Goal: Task Accomplishment & Management: Manage account settings

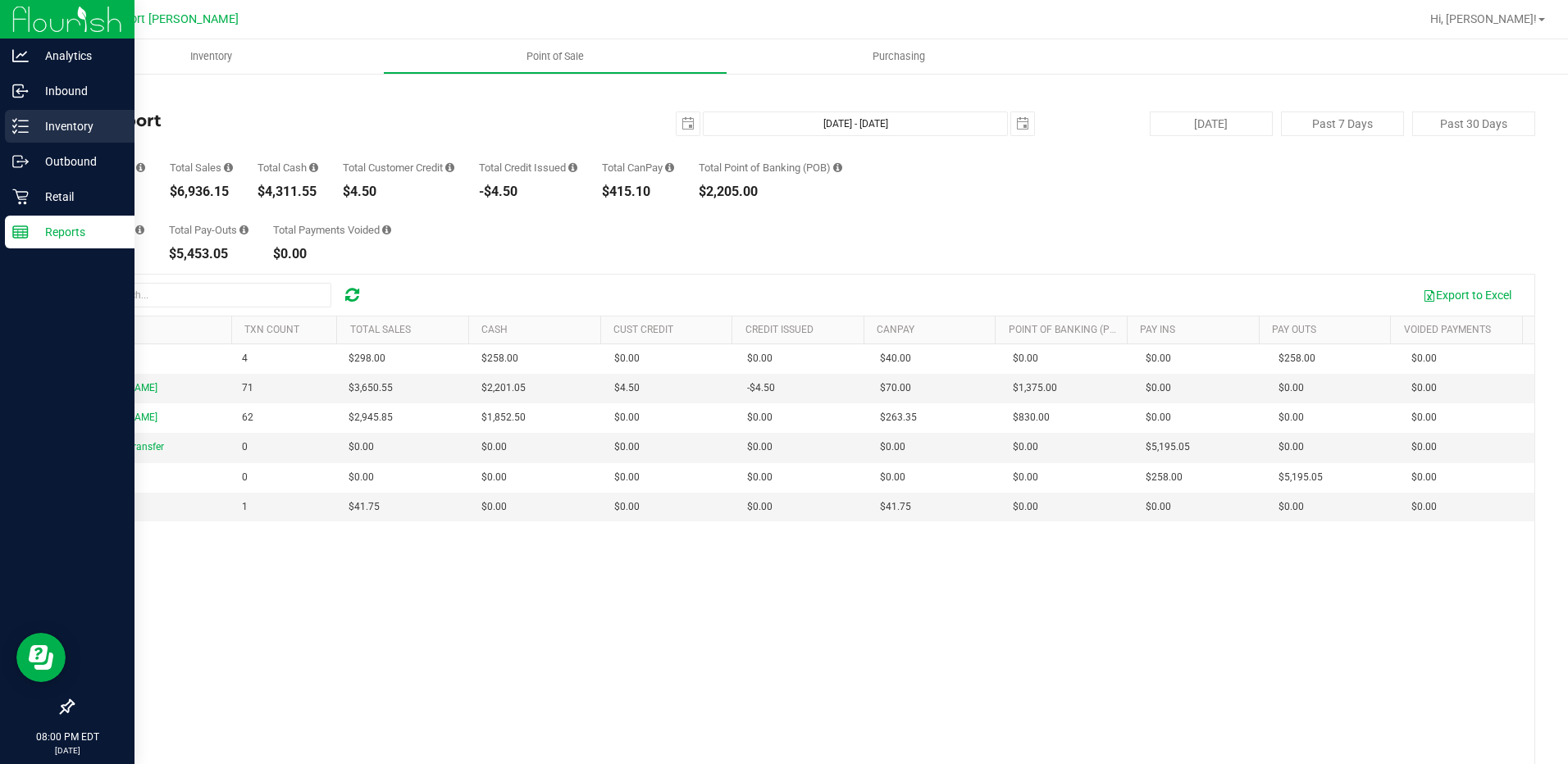
click at [65, 122] on p "Inventory" at bounding box center [78, 127] width 98 height 20
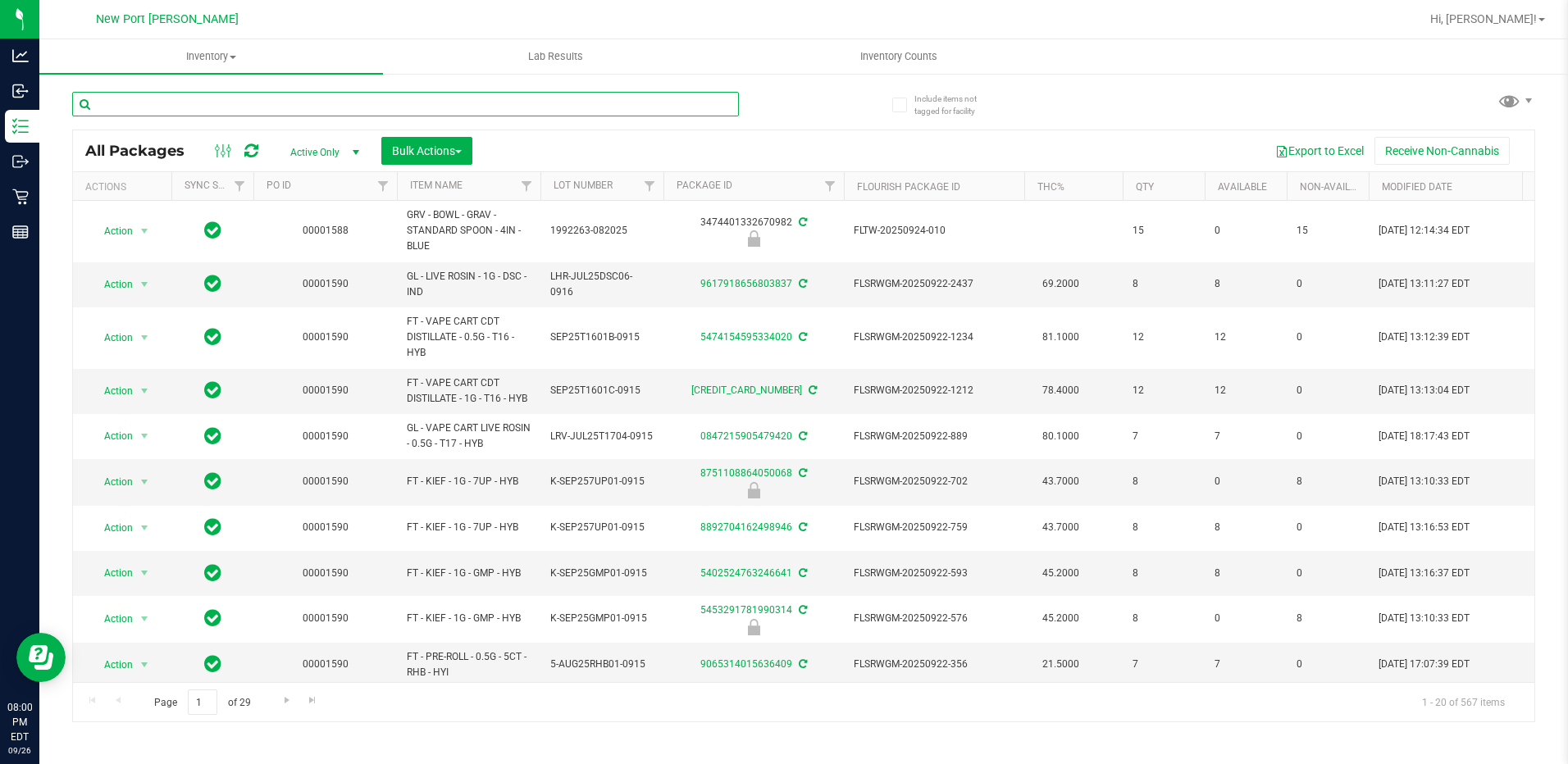
click at [191, 108] on input "text" at bounding box center [405, 104] width 667 height 25
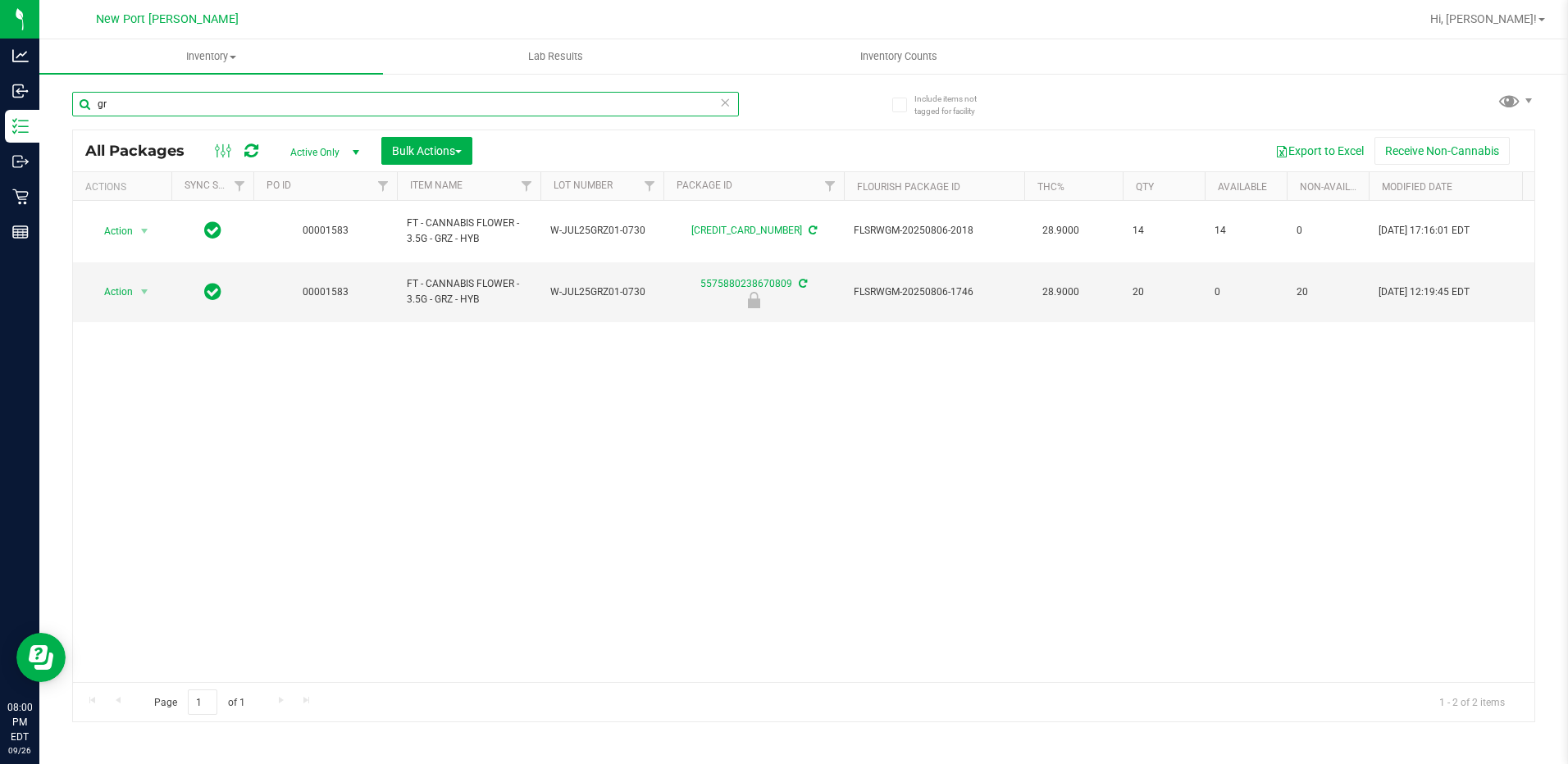
type input "g"
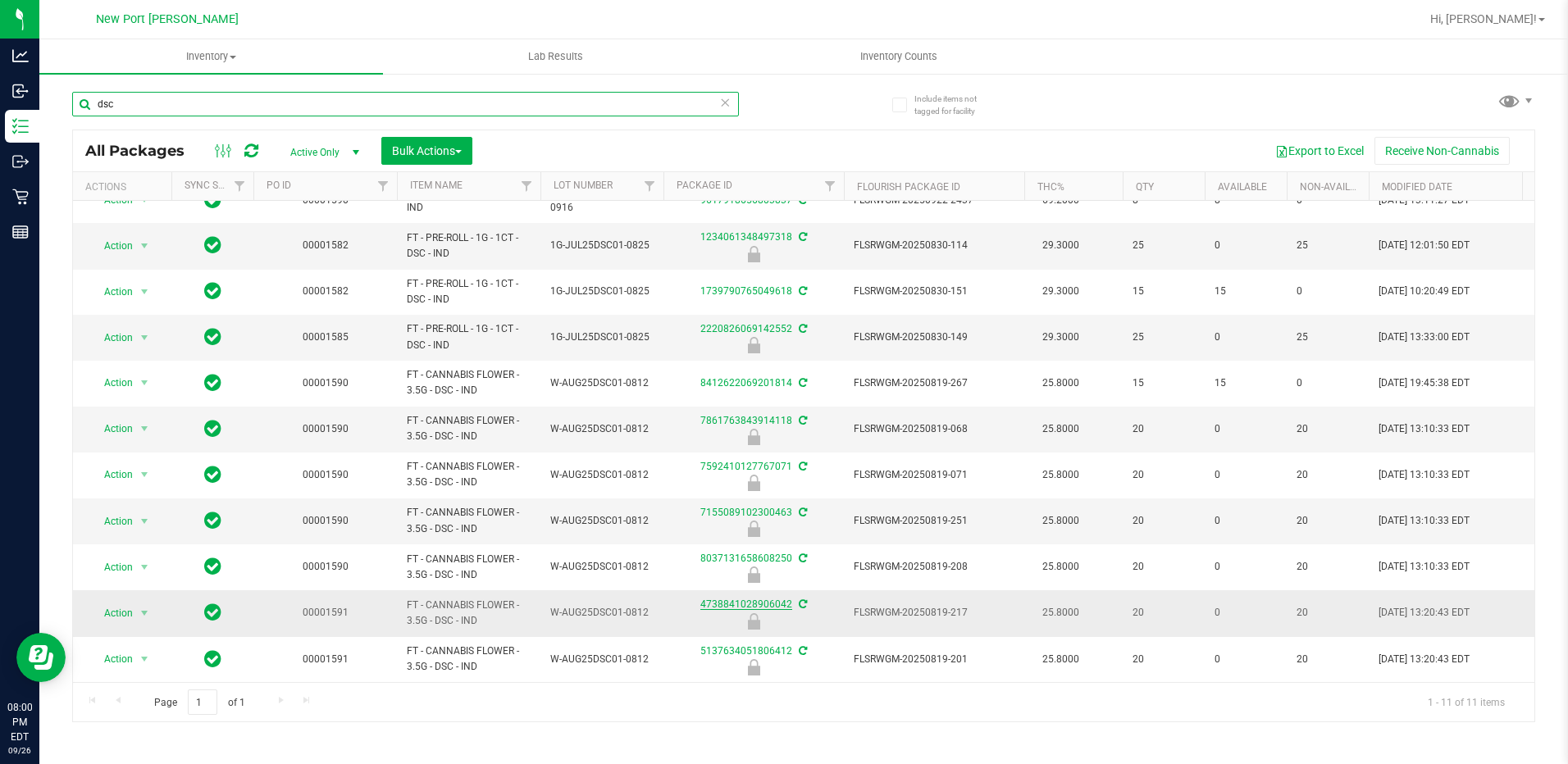
scroll to position [35, 0]
type input "d"
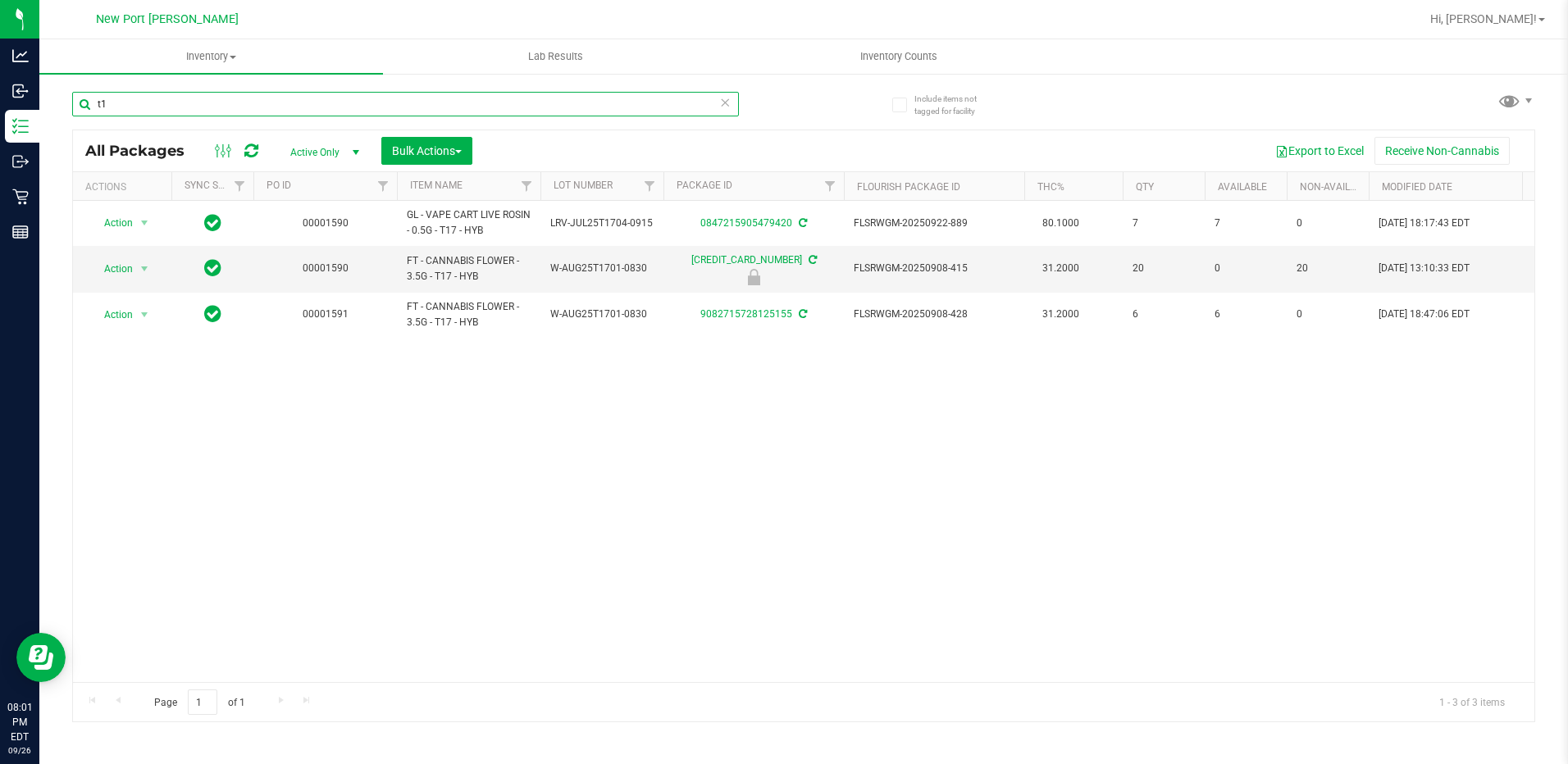
type input "t"
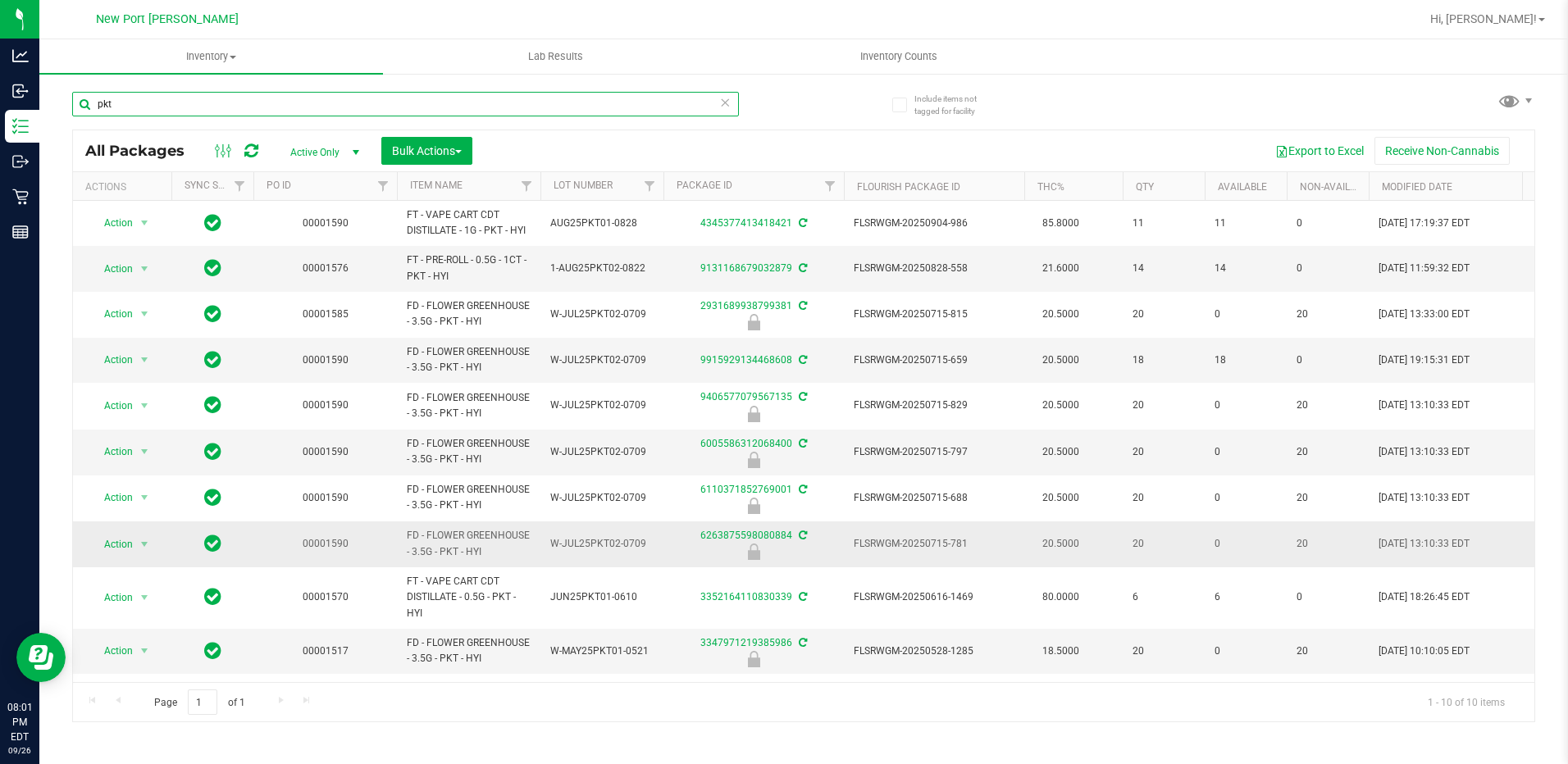
scroll to position [4, 0]
type input "p"
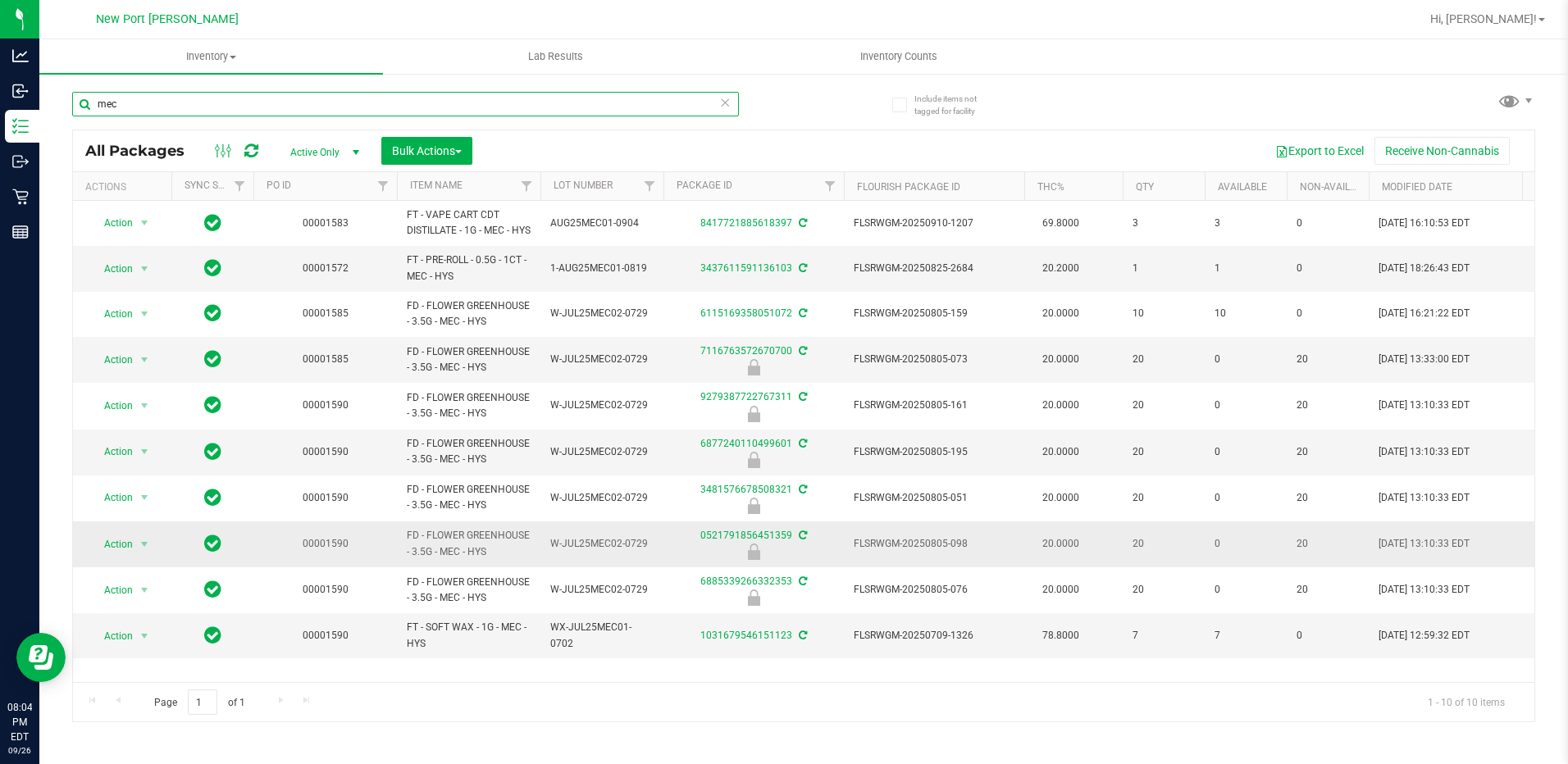
scroll to position [4, 0]
type input "mec"
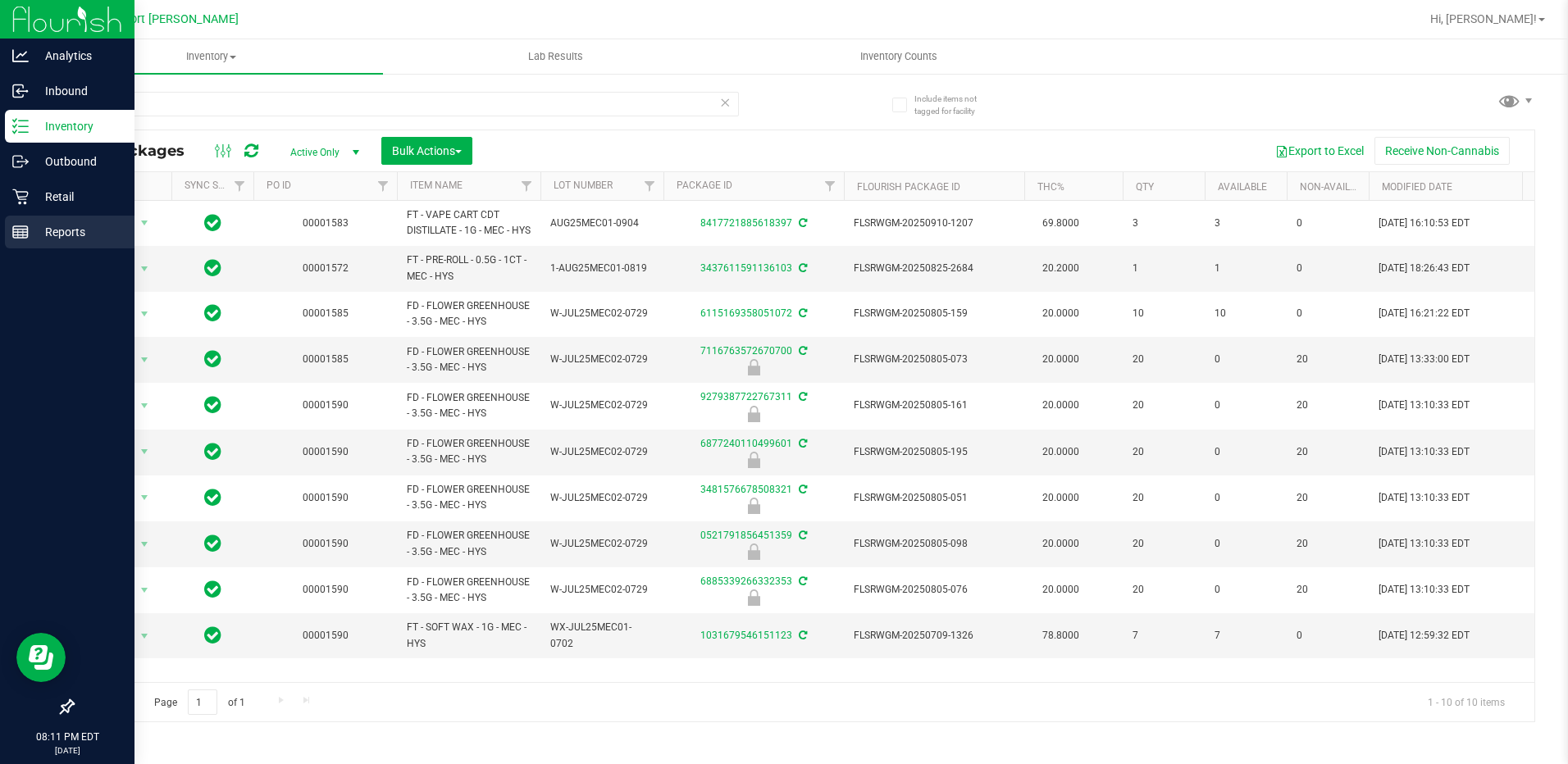
click at [65, 233] on p "Reports" at bounding box center [78, 232] width 98 height 20
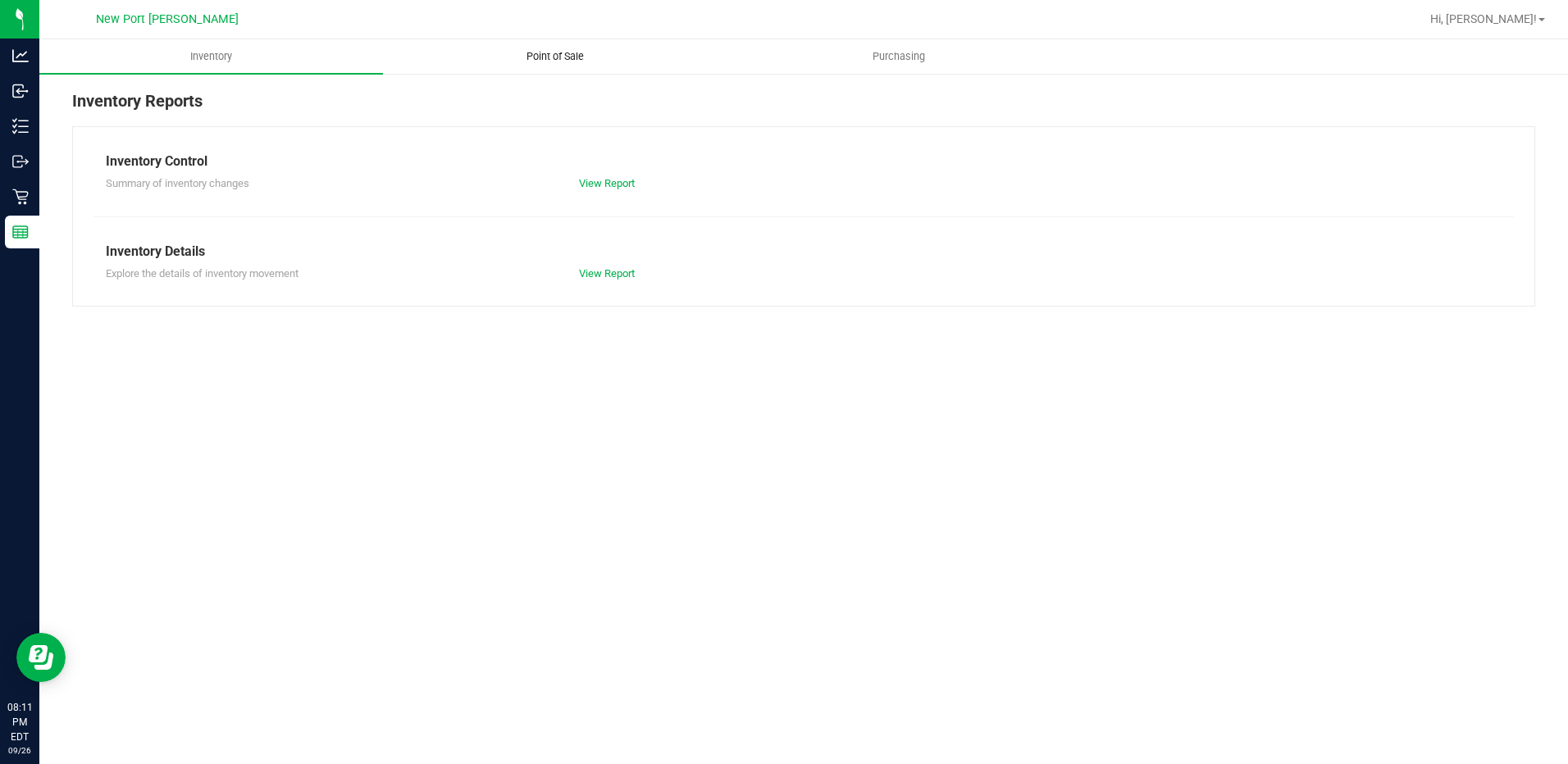
click at [543, 50] on span "Point of Sale" at bounding box center [556, 56] width 102 height 15
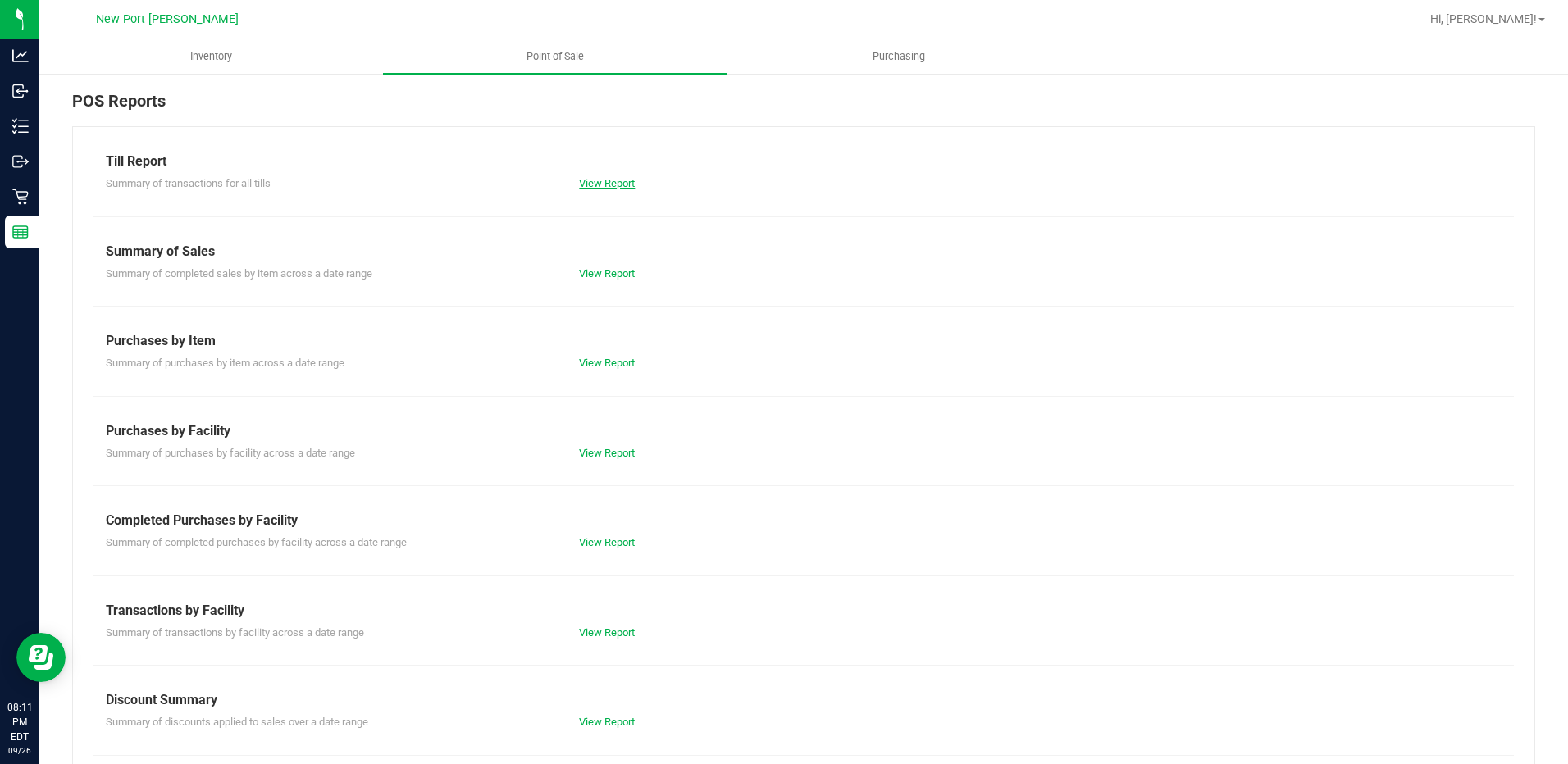
click at [608, 184] on link "View Report" at bounding box center [607, 183] width 56 height 13
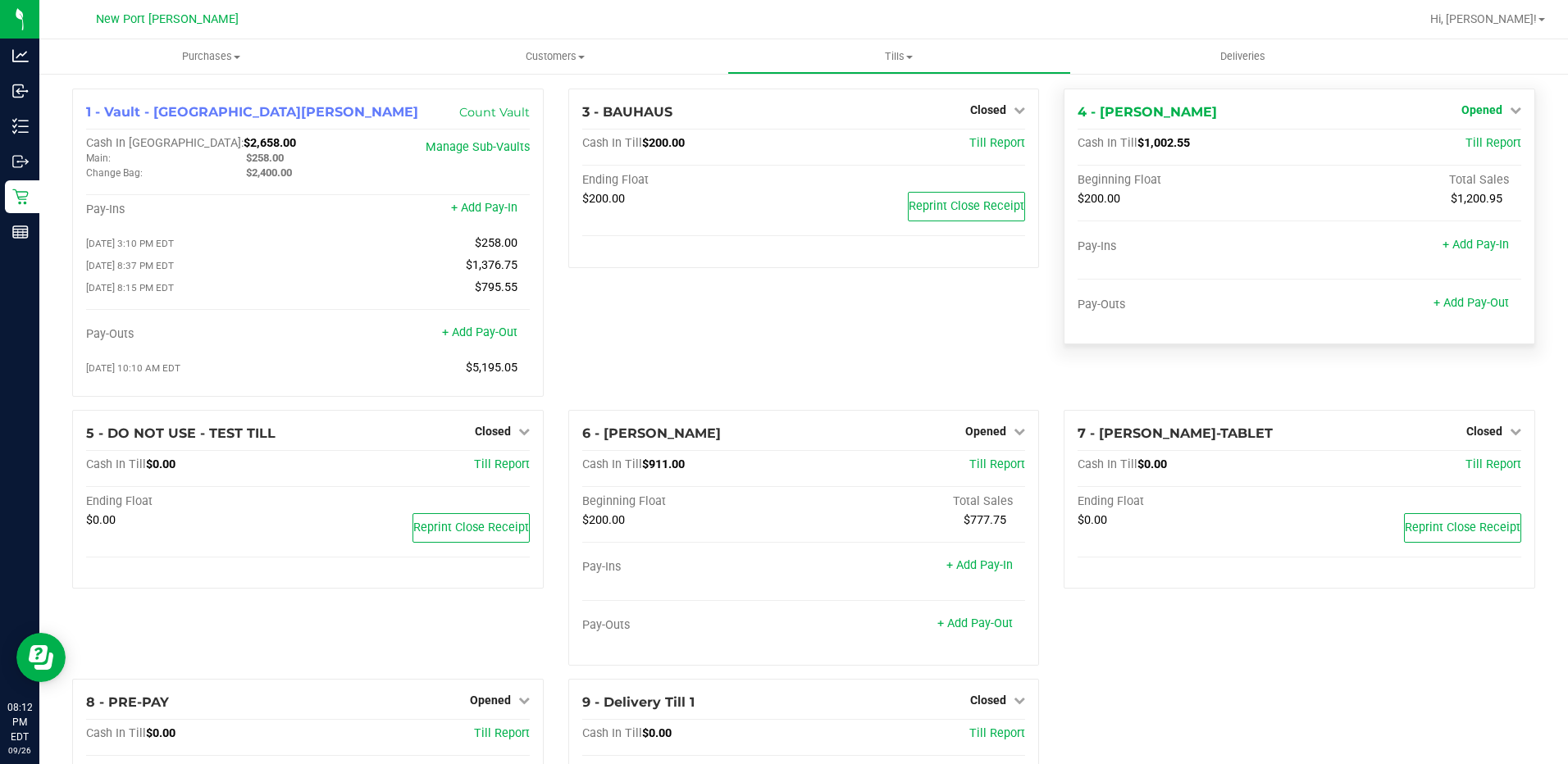
click at [1501, 117] on link "Opened" at bounding box center [1490, 109] width 60 height 13
click at [1463, 147] on link "Close Till" at bounding box center [1483, 143] width 44 height 13
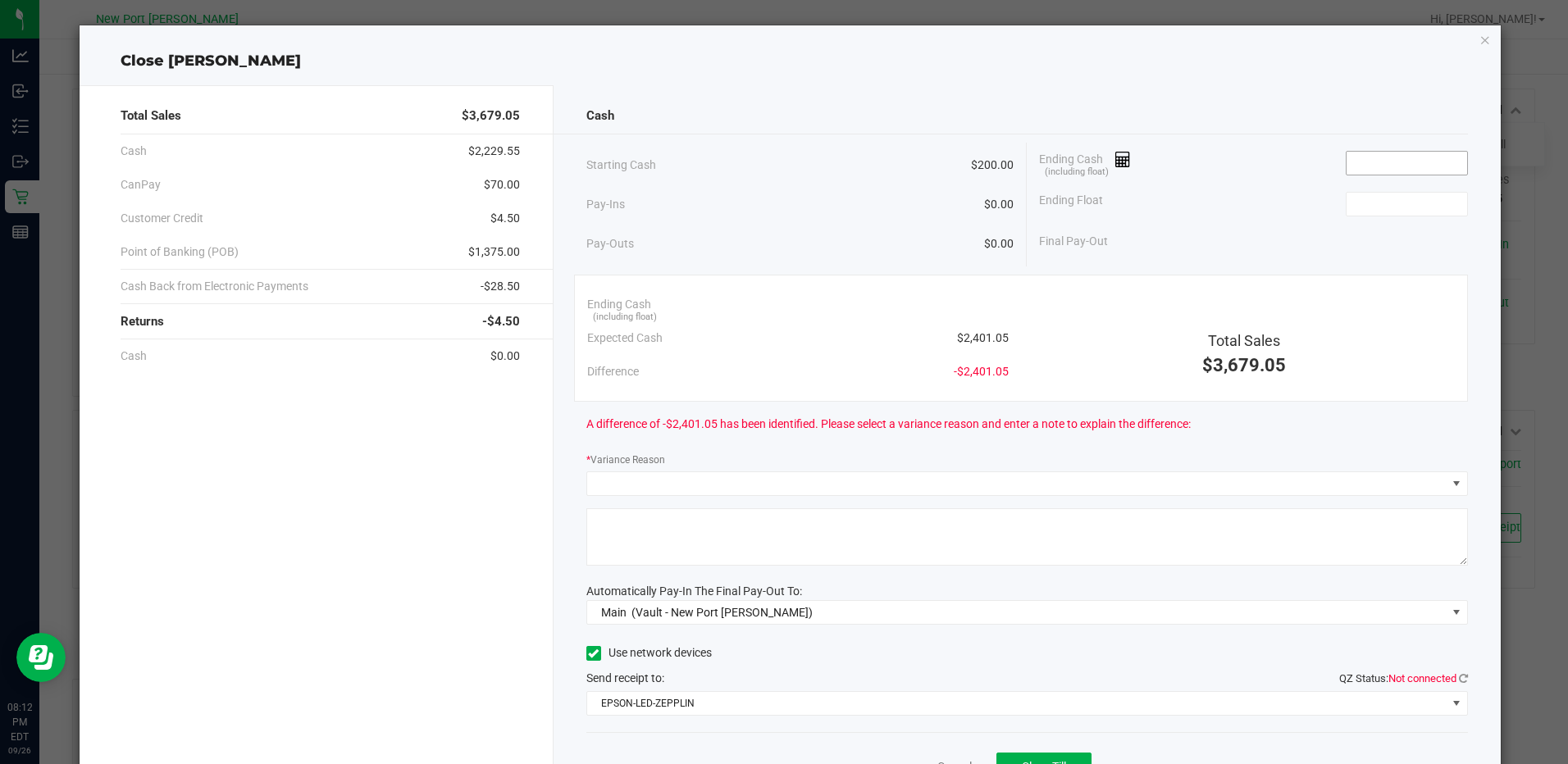
click at [1380, 170] on input at bounding box center [1406, 163] width 121 height 23
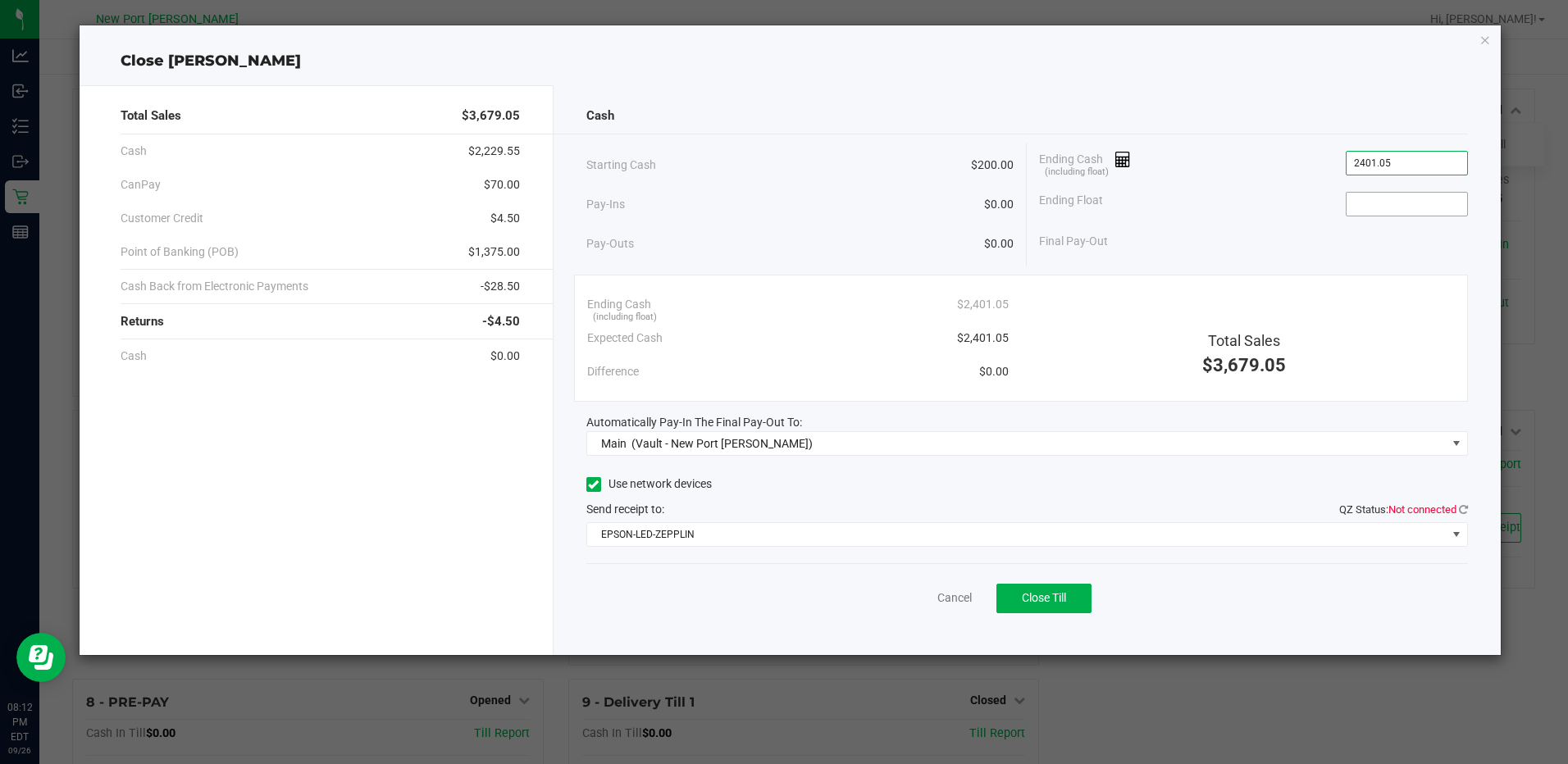
type input "$2,401.05"
click at [1377, 201] on input at bounding box center [1406, 203] width 121 height 23
type input "$200.00"
click at [1464, 510] on icon at bounding box center [1463, 510] width 9 height 11
click at [1066, 597] on span "Close Till" at bounding box center [1044, 597] width 44 height 13
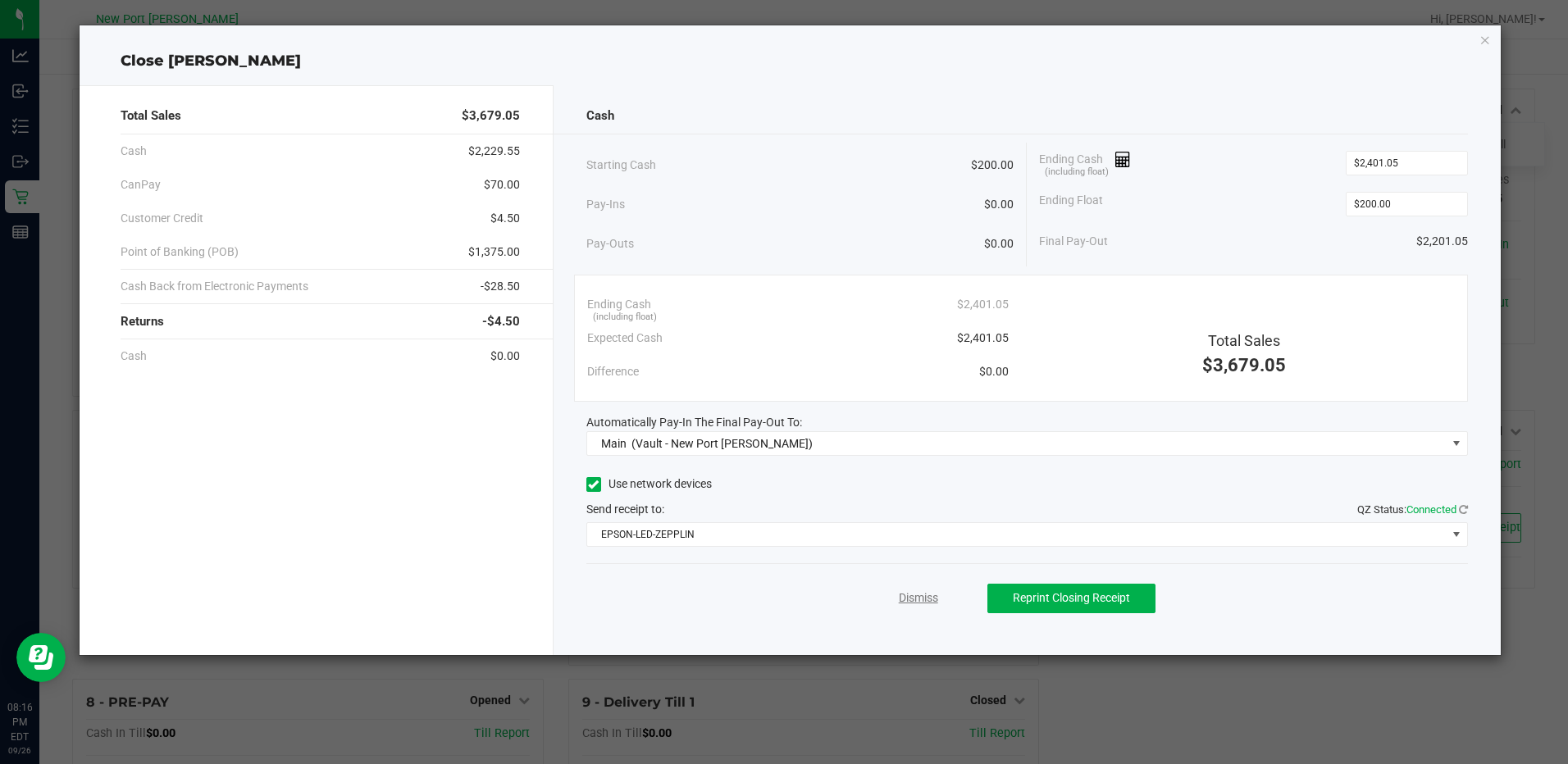
click at [909, 602] on link "Dismiss" at bounding box center [918, 599] width 39 height 18
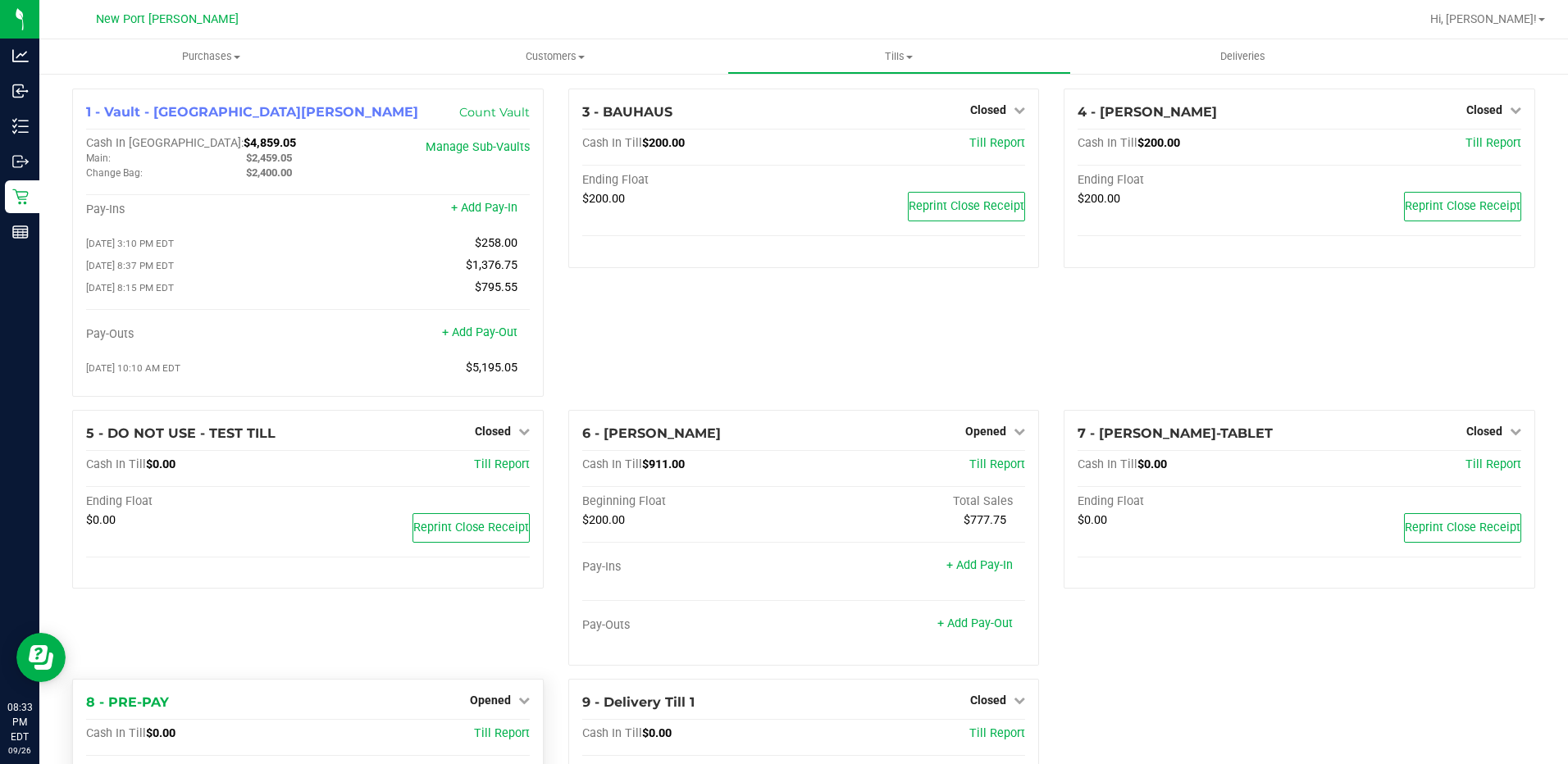
scroll to position [205, 0]
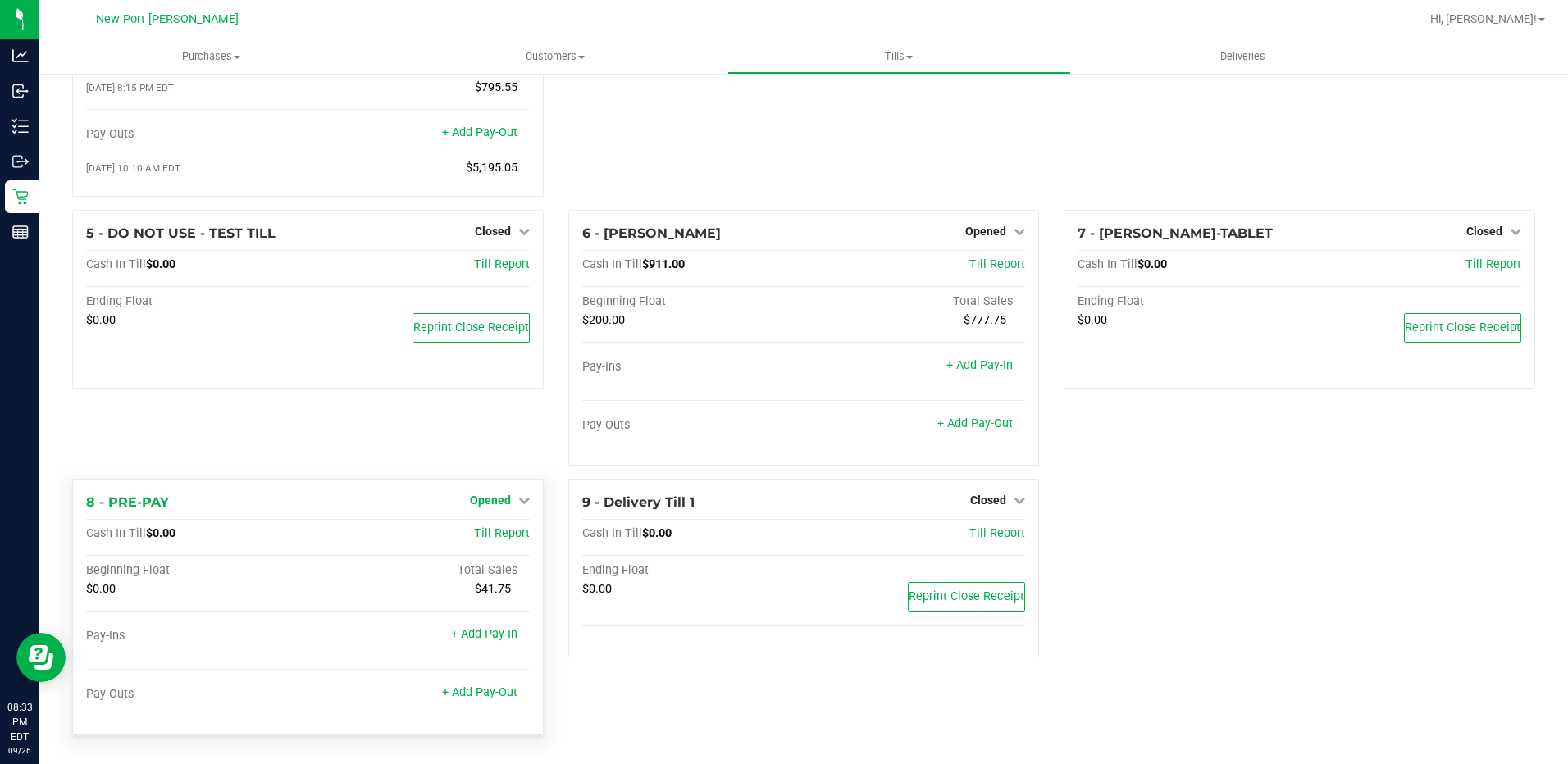
click at [520, 503] on icon at bounding box center [524, 501] width 12 height 12
click at [477, 535] on link "Close Till" at bounding box center [492, 533] width 44 height 13
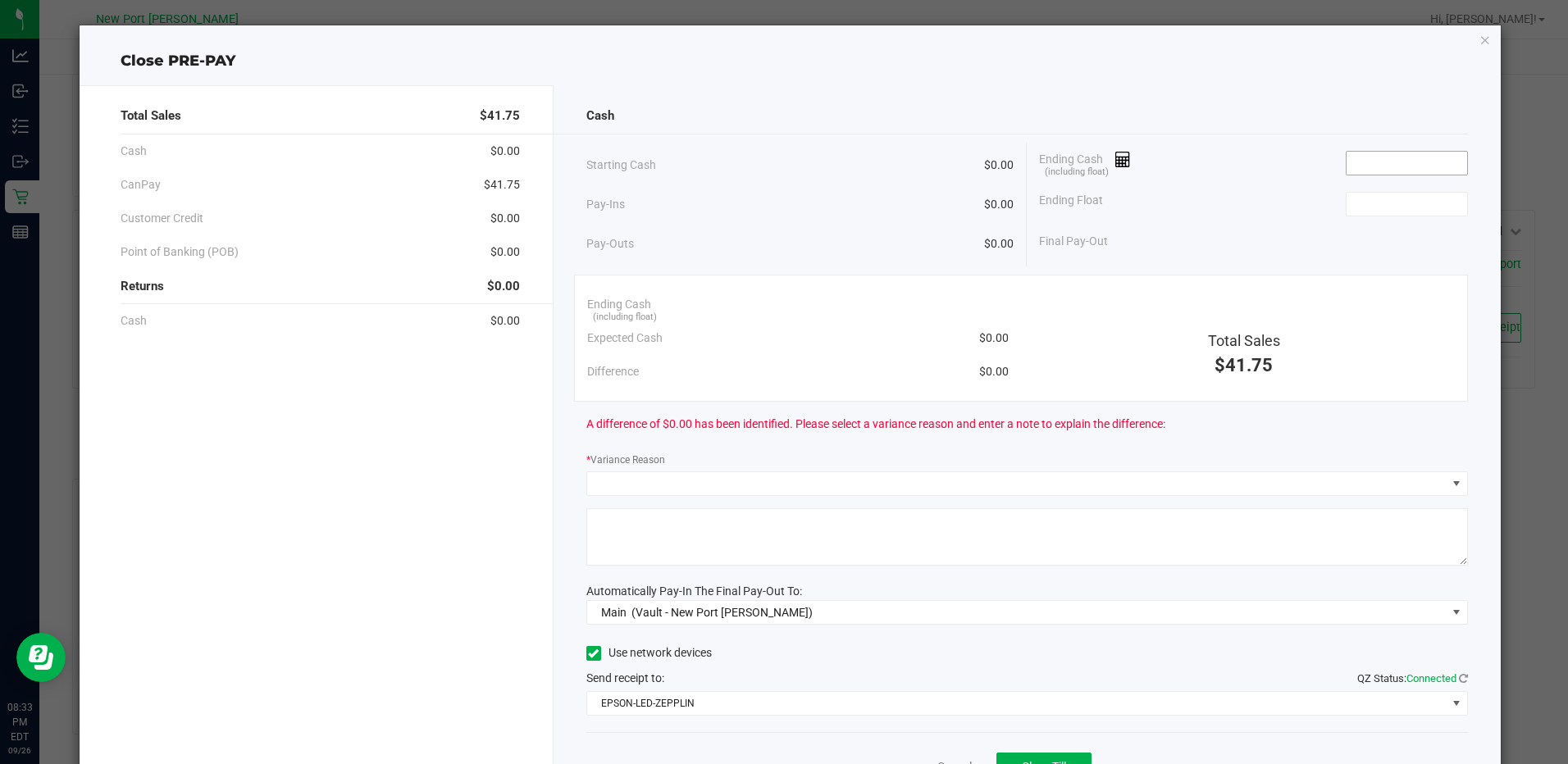
click at [1355, 170] on input at bounding box center [1406, 163] width 121 height 23
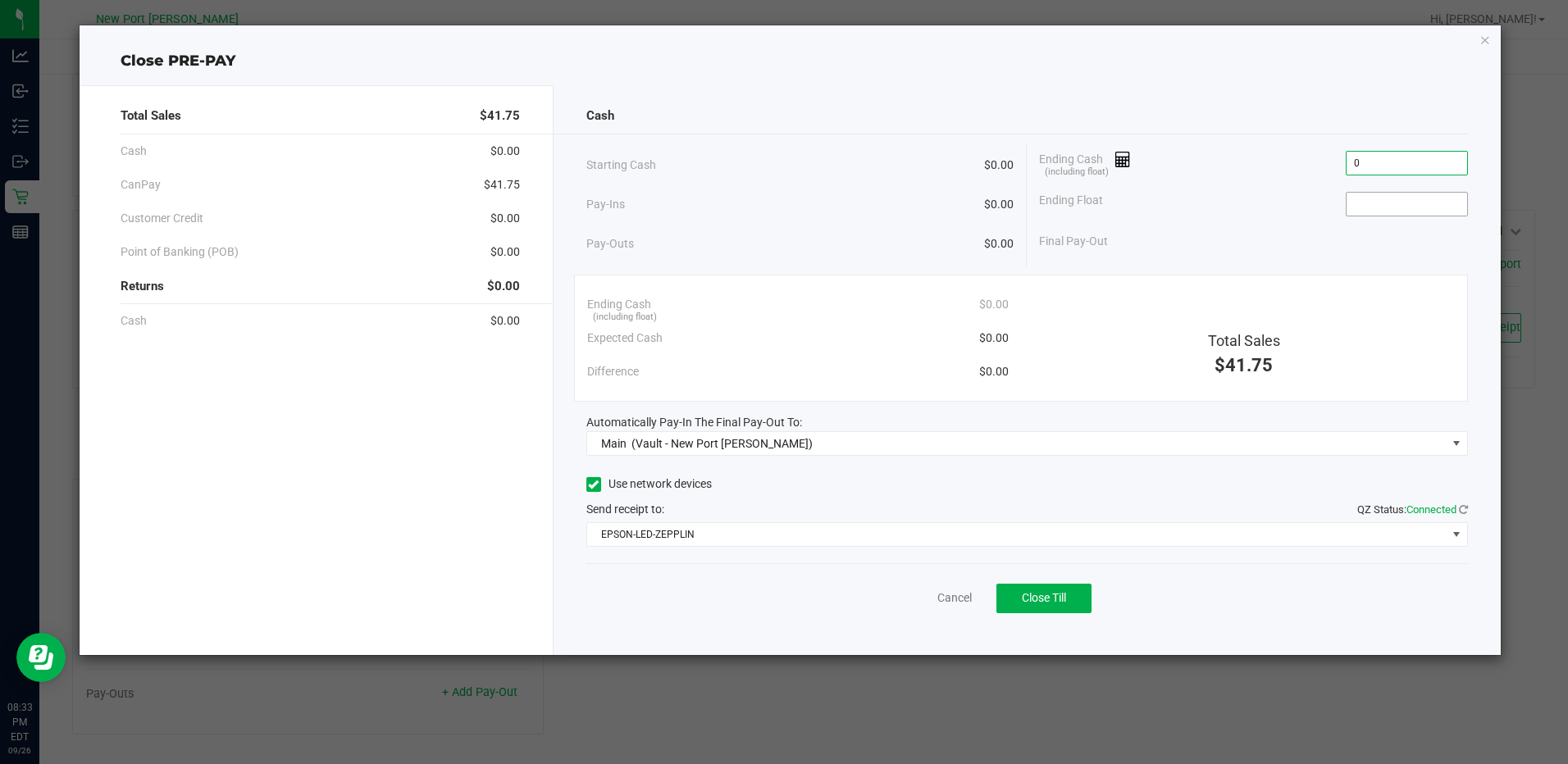
type input "$0.00"
click at [1368, 201] on input at bounding box center [1406, 203] width 121 height 23
type input "$0.00"
click at [1037, 605] on span "Close Till" at bounding box center [1044, 597] width 44 height 13
click at [922, 602] on link "Dismiss" at bounding box center [918, 599] width 39 height 18
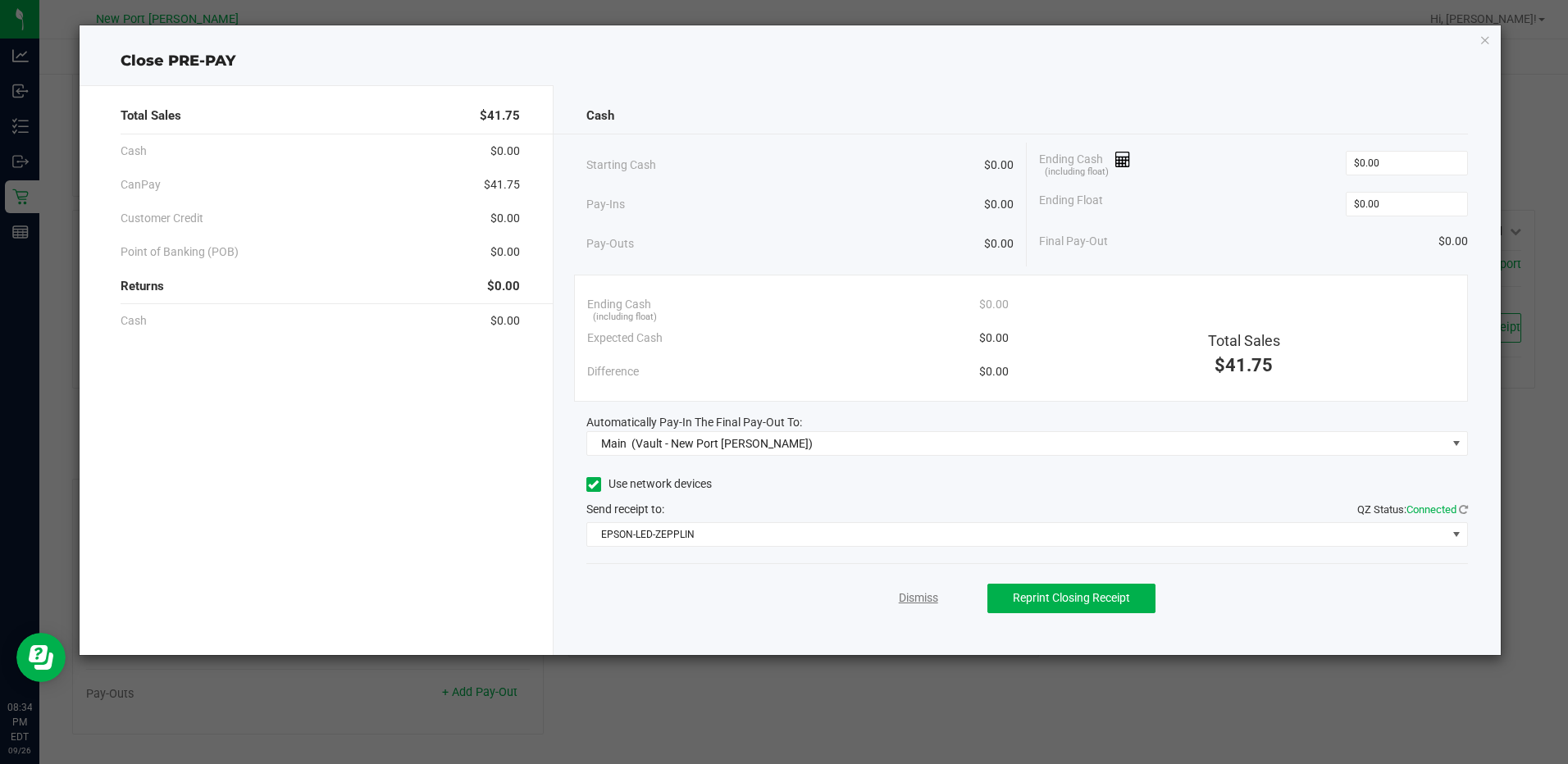
scroll to position [128, 0]
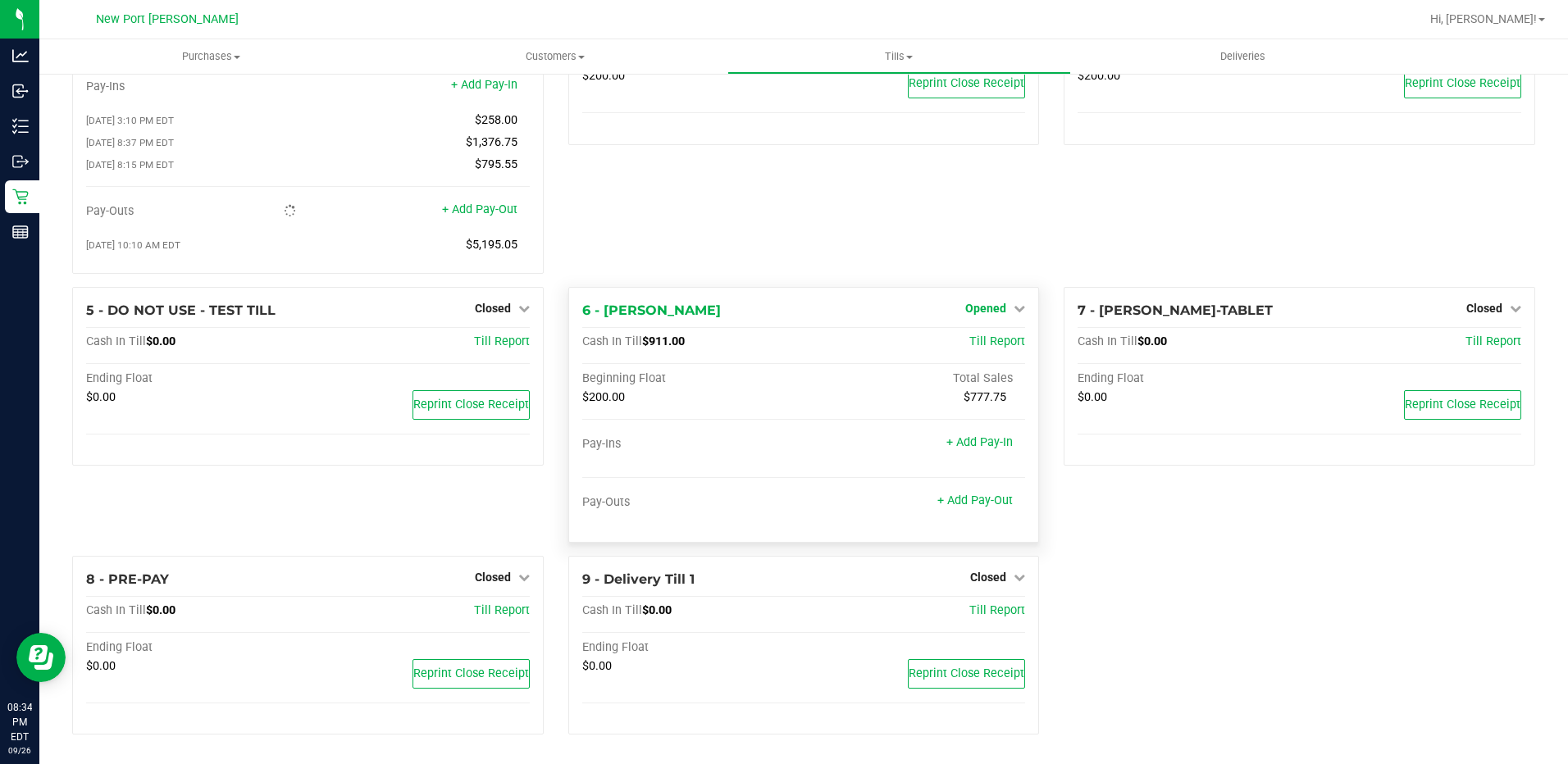
click at [1013, 308] on icon at bounding box center [1019, 308] width 12 height 12
click at [970, 343] on link "Close Till" at bounding box center [988, 342] width 44 height 13
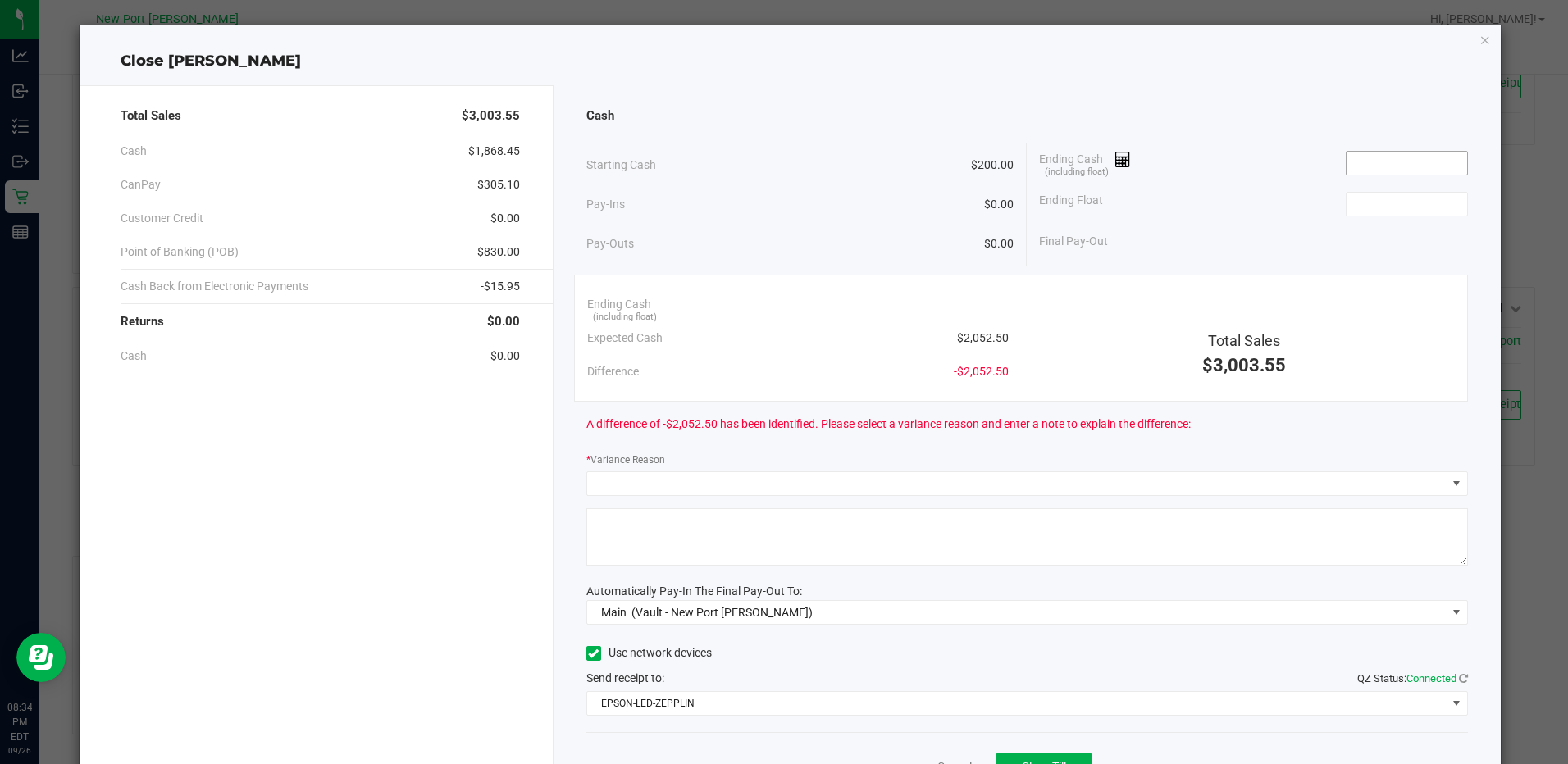
click at [1357, 157] on input at bounding box center [1406, 163] width 121 height 23
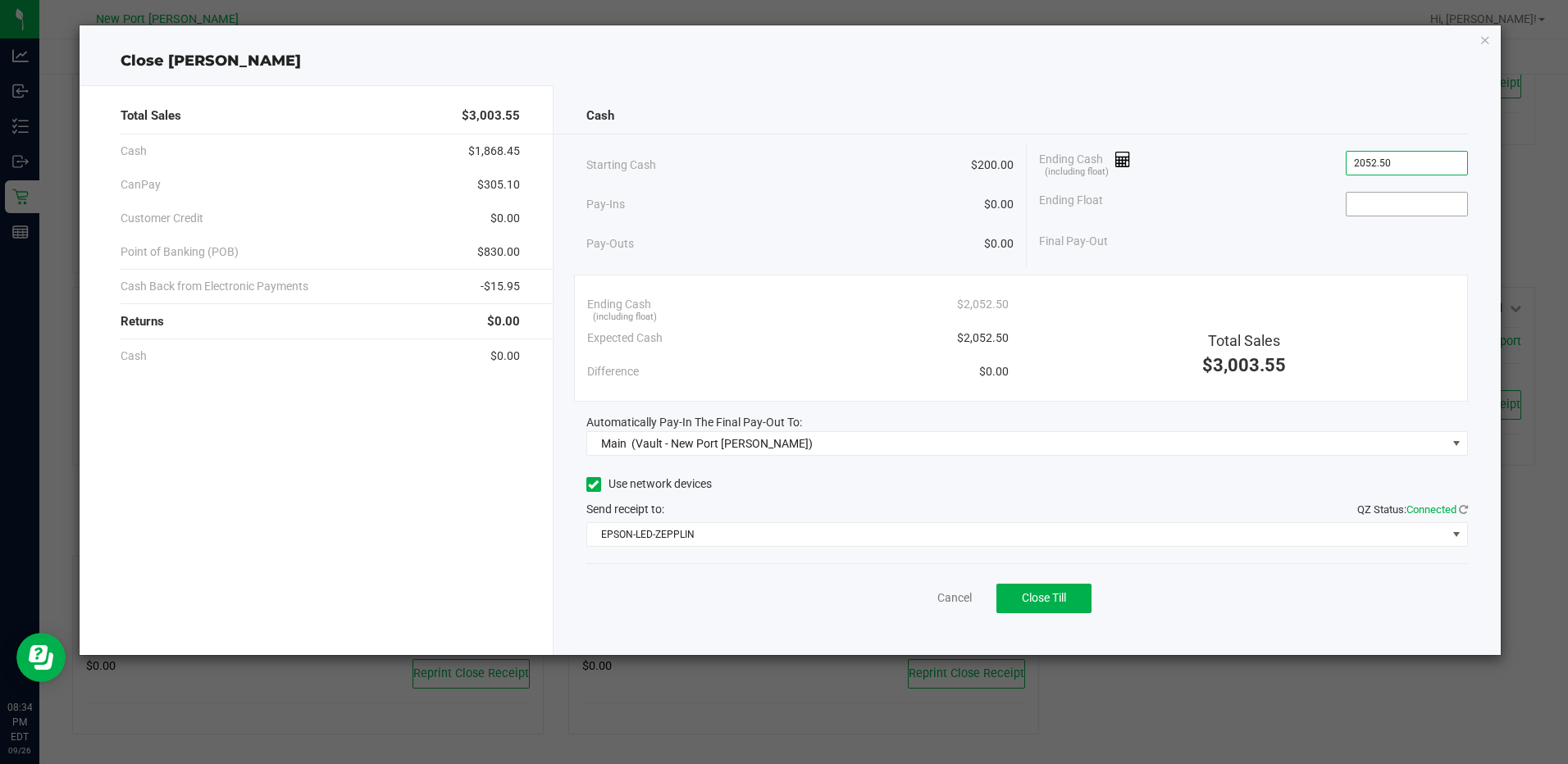
type input "$2,052.50"
click at [1373, 210] on input at bounding box center [1406, 203] width 121 height 23
type input "$200.00"
click at [1069, 597] on button "Close Till" at bounding box center [1044, 599] width 95 height 29
click at [895, 598] on div "Dismiss Reprint Closing Receipt" at bounding box center [1027, 595] width 882 height 63
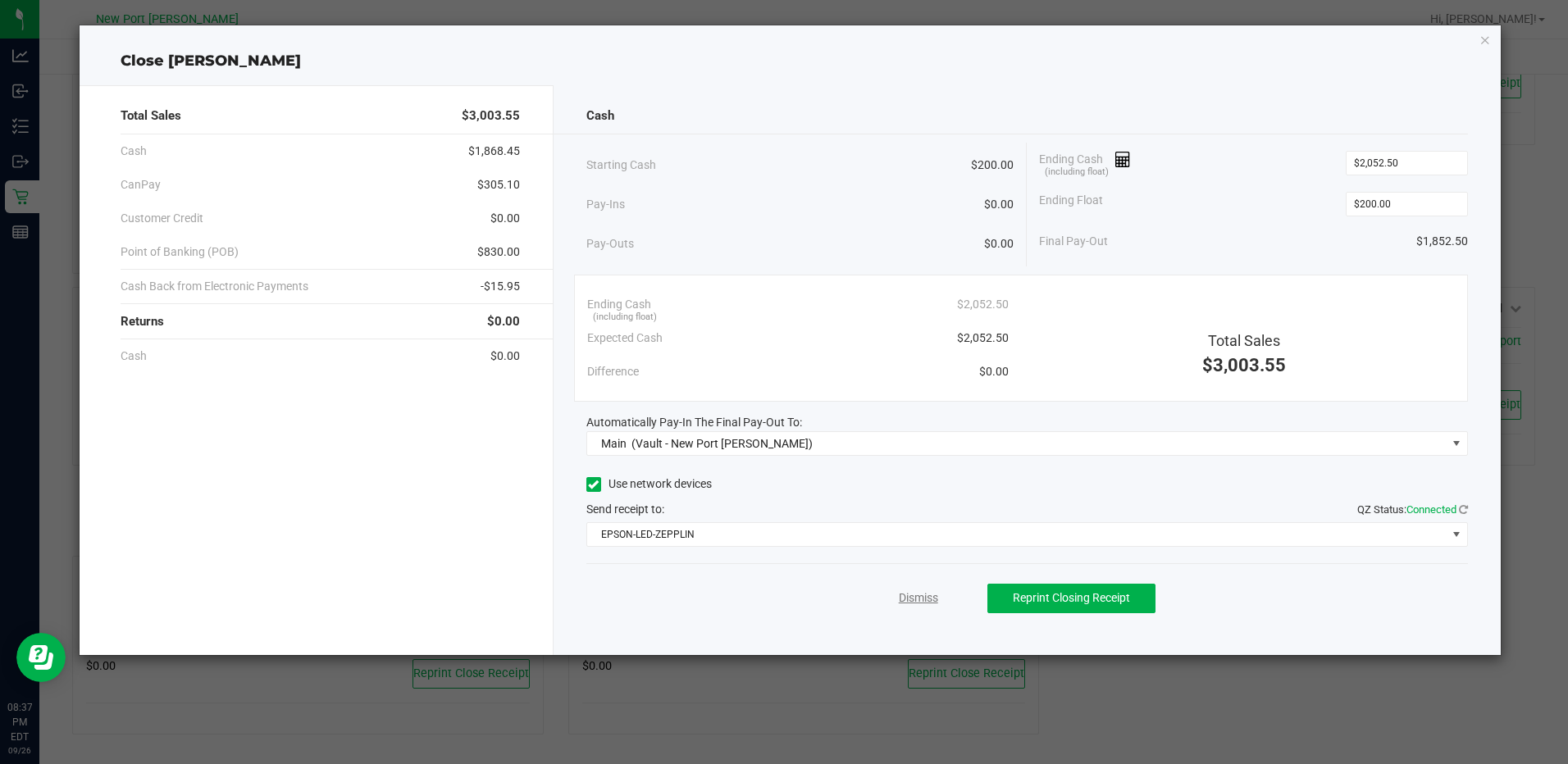
click at [913, 602] on link "Dismiss" at bounding box center [918, 599] width 39 height 18
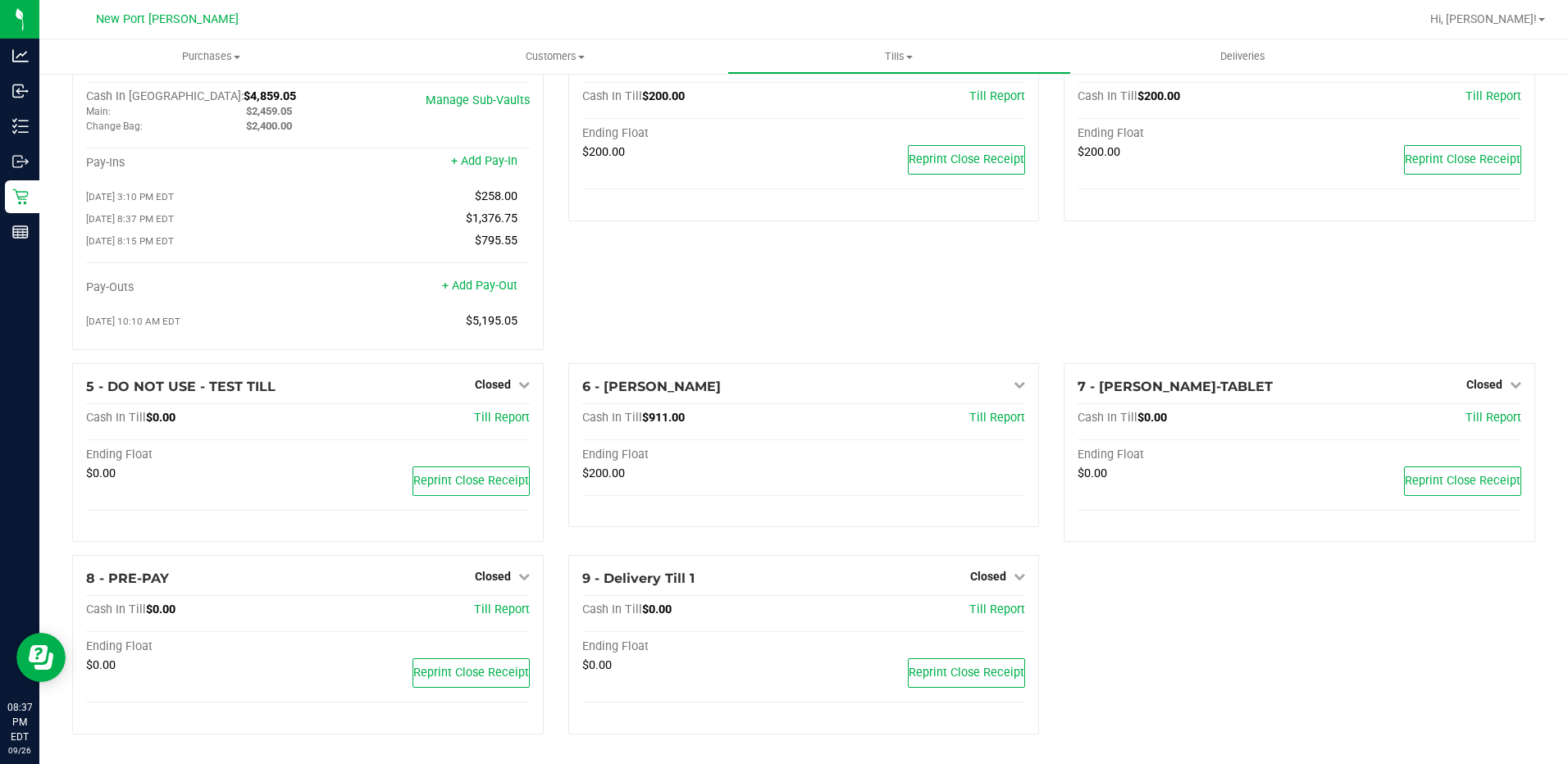
scroll to position [52, 0]
drag, startPoint x: 911, startPoint y: 57, endPoint x: 893, endPoint y: 80, distance: 29.2
click at [911, 57] on span at bounding box center [909, 57] width 7 height 3
click at [848, 113] on span "Reconcile e-payments" at bounding box center [809, 119] width 163 height 14
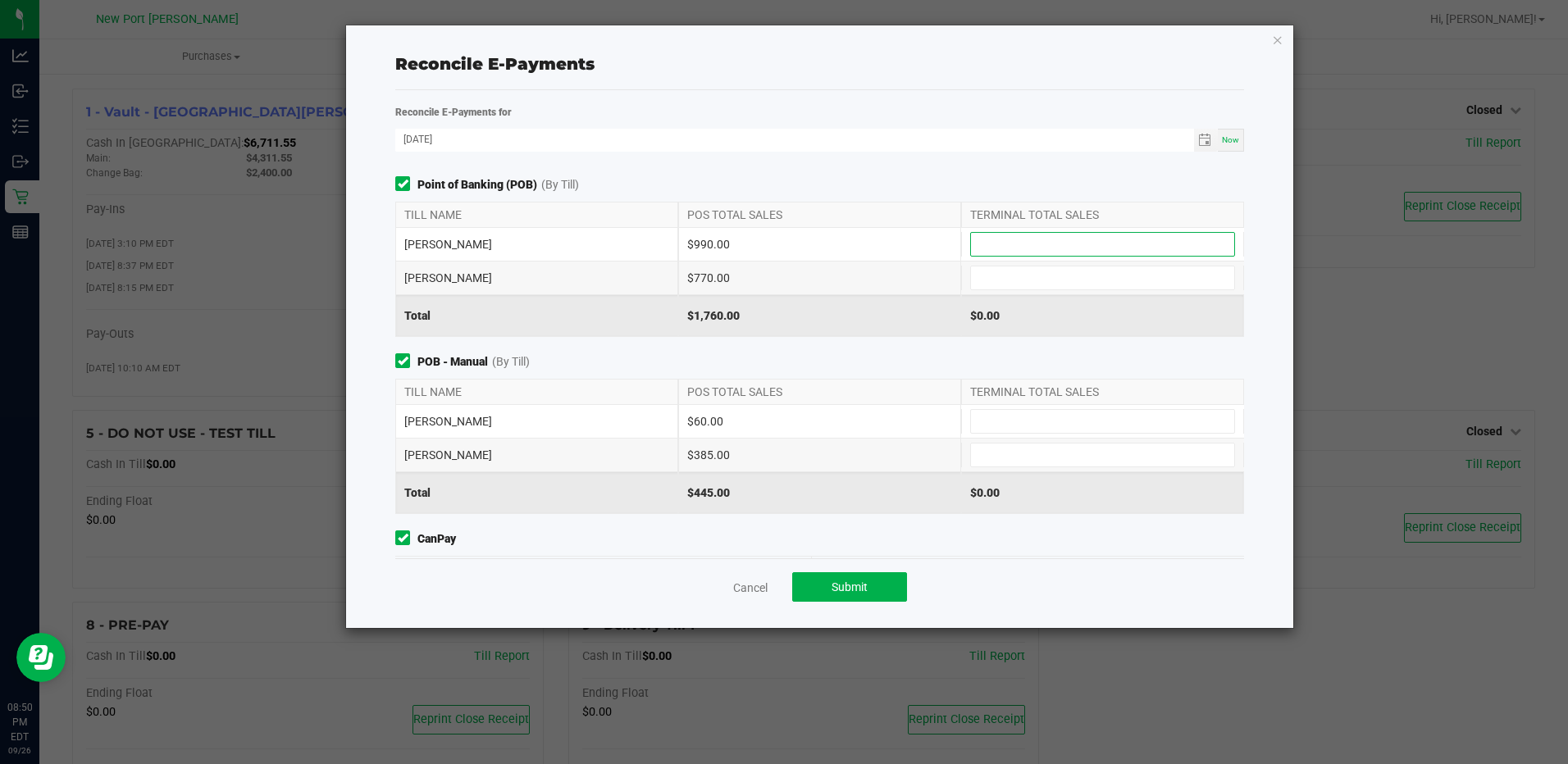
click at [993, 244] on input at bounding box center [1103, 244] width 263 height 23
type input "$990.00"
click at [988, 286] on input at bounding box center [1103, 277] width 263 height 23
type input "$770.00"
click at [1002, 411] on input at bounding box center [1103, 421] width 263 height 23
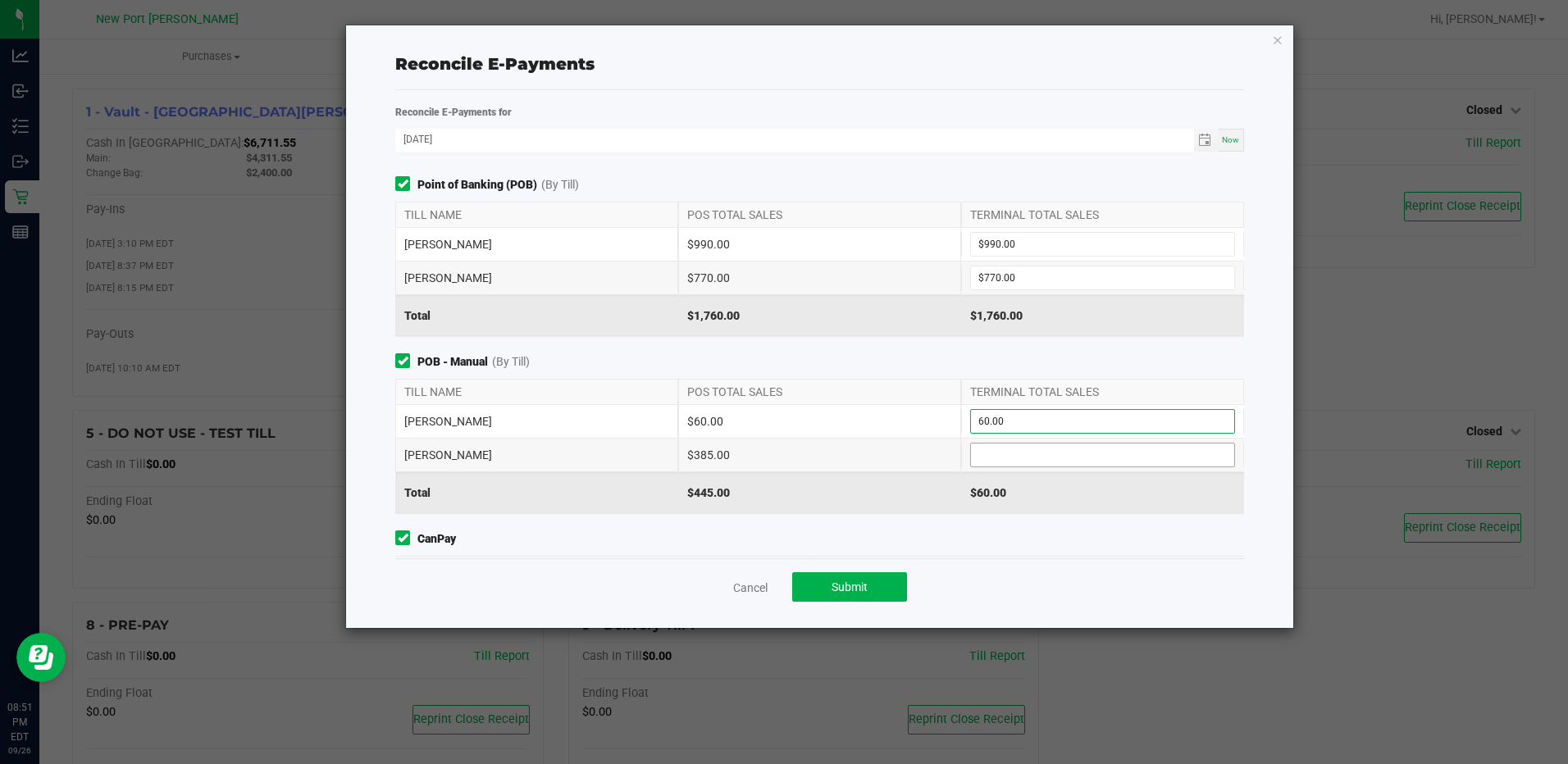
type input "$60.00"
click at [1000, 451] on input at bounding box center [1103, 455] width 263 height 23
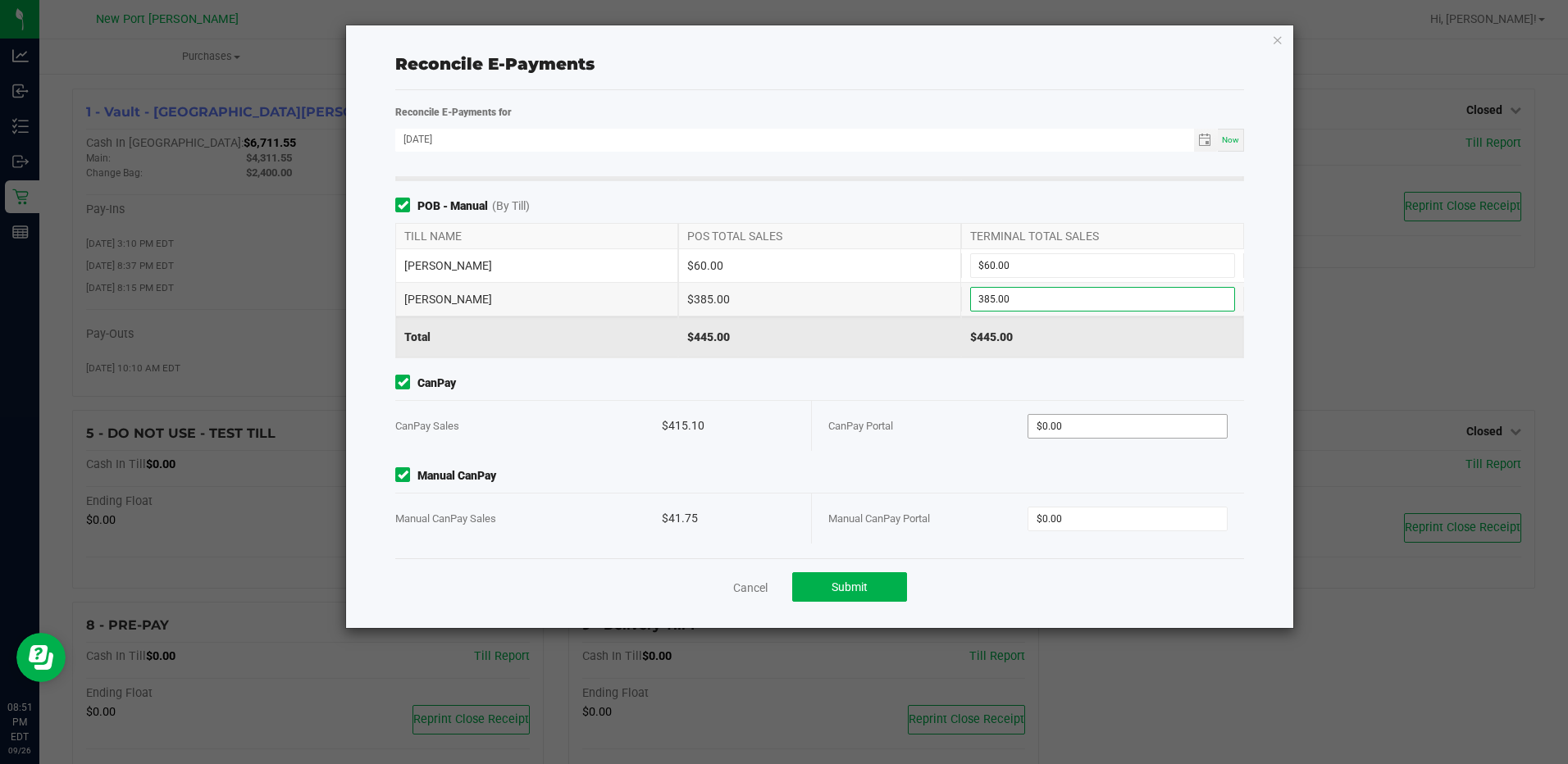
type input "$385.00"
click at [1054, 425] on input "0" at bounding box center [1126, 426] width 197 height 23
type input "$415.10"
click at [1057, 516] on input "0" at bounding box center [1126, 518] width 197 height 23
type input "$41.75"
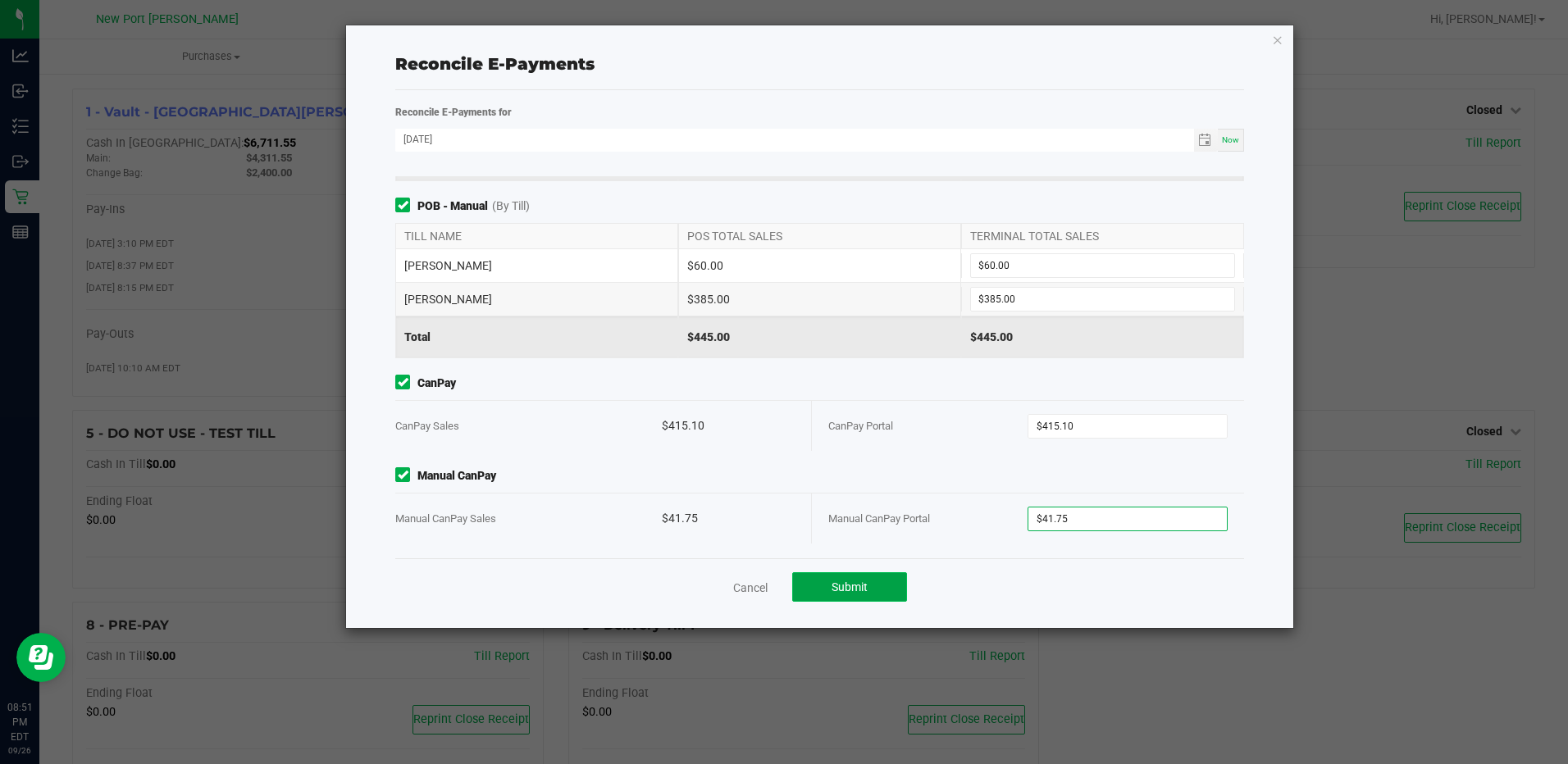
click at [843, 589] on span "Submit" at bounding box center [849, 586] width 36 height 13
